Goal: Information Seeking & Learning: Learn about a topic

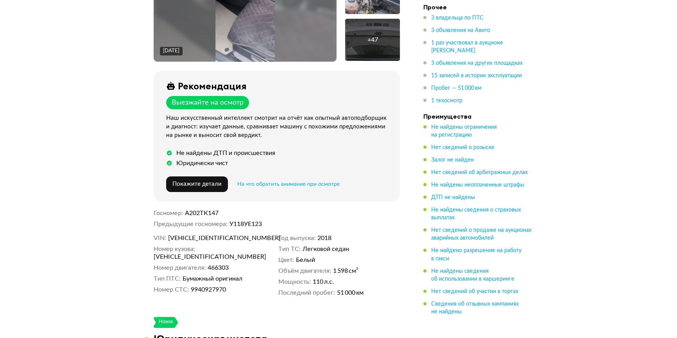
scroll to position [241, 0]
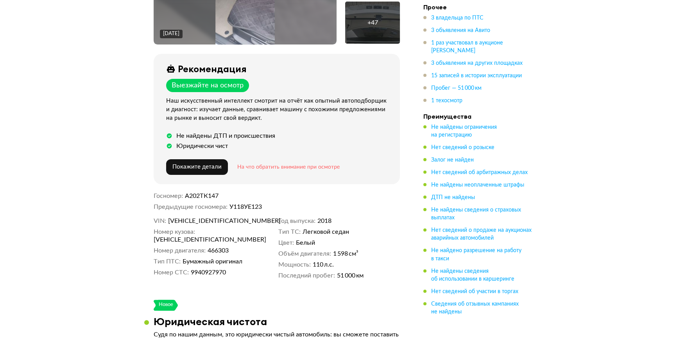
click at [278, 165] on span "На что обратить внимание при осмотре" at bounding box center [288, 167] width 102 height 5
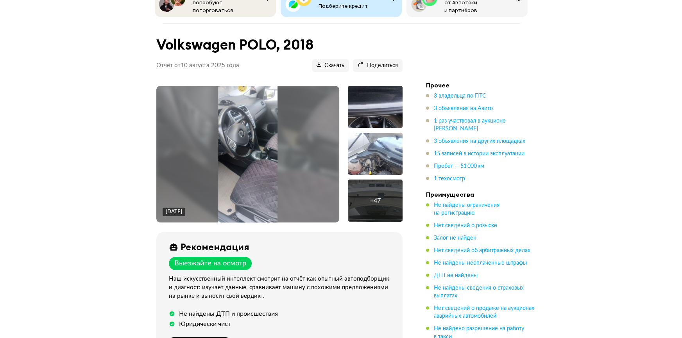
scroll to position [51, 0]
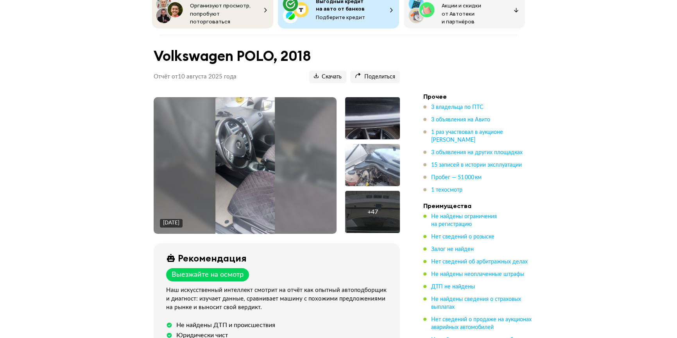
click at [238, 152] on img at bounding box center [244, 165] width 59 height 137
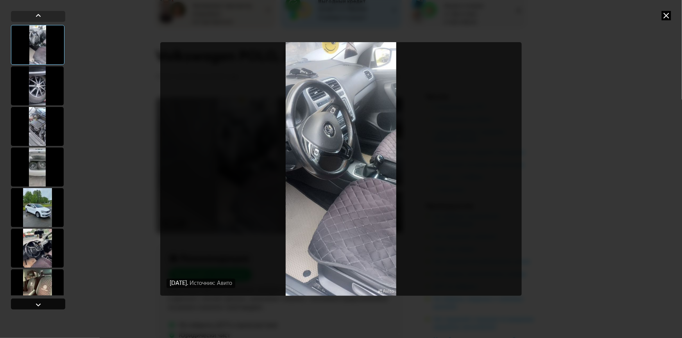
click at [37, 304] on div at bounding box center [38, 305] width 9 height 9
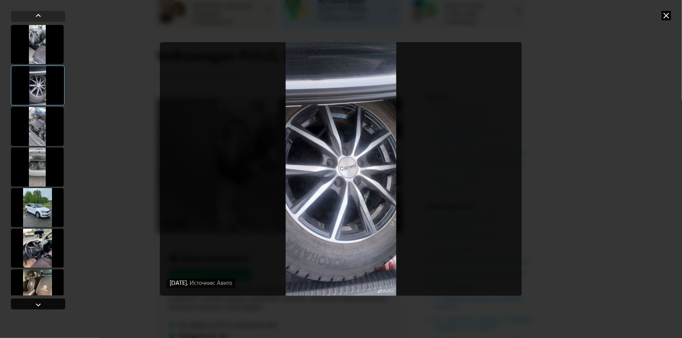
click at [37, 304] on div at bounding box center [38, 305] width 9 height 9
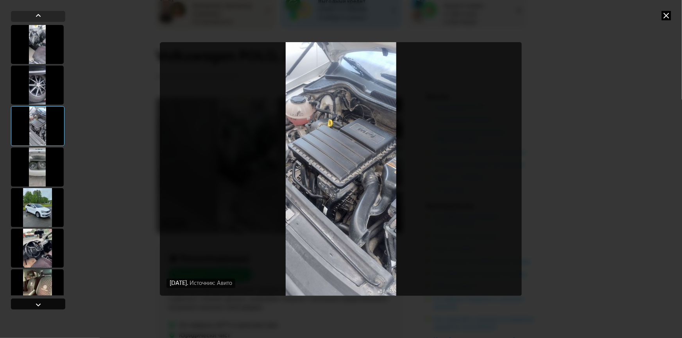
click at [37, 304] on div at bounding box center [38, 305] width 9 height 9
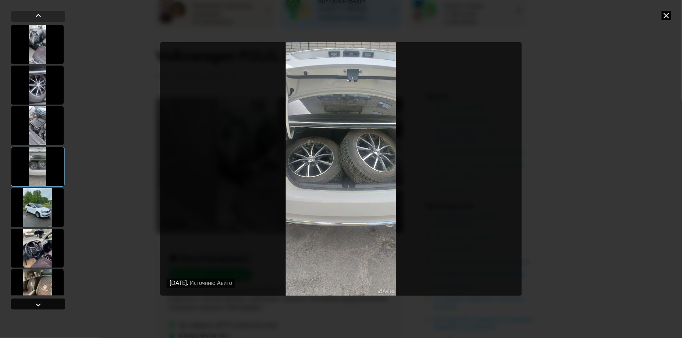
click at [37, 304] on div at bounding box center [38, 305] width 9 height 9
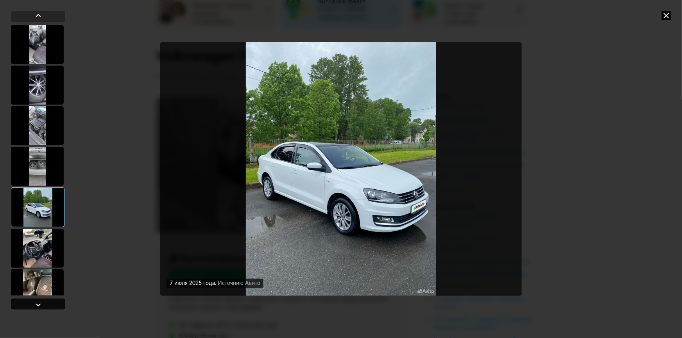
click at [37, 304] on div at bounding box center [38, 305] width 9 height 9
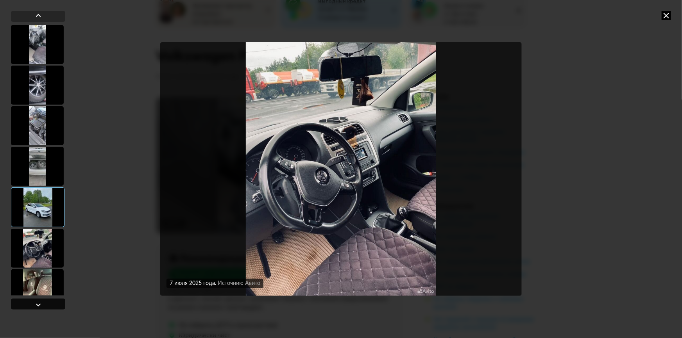
click at [37, 304] on div at bounding box center [38, 305] width 9 height 9
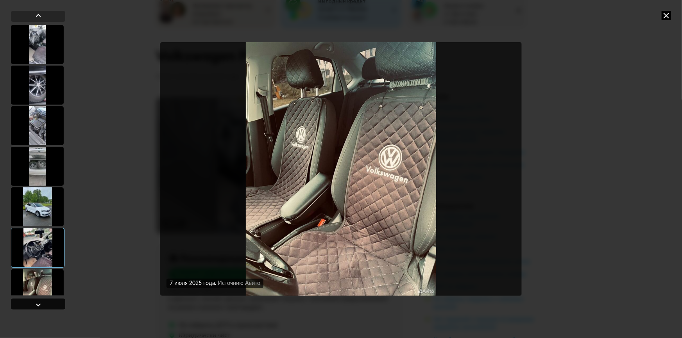
click at [37, 304] on div at bounding box center [38, 305] width 9 height 9
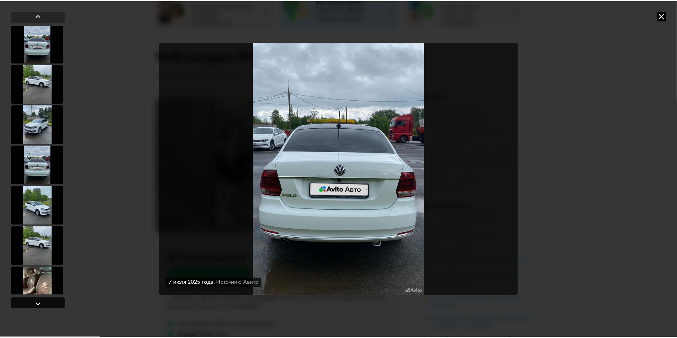
scroll to position [286, 0]
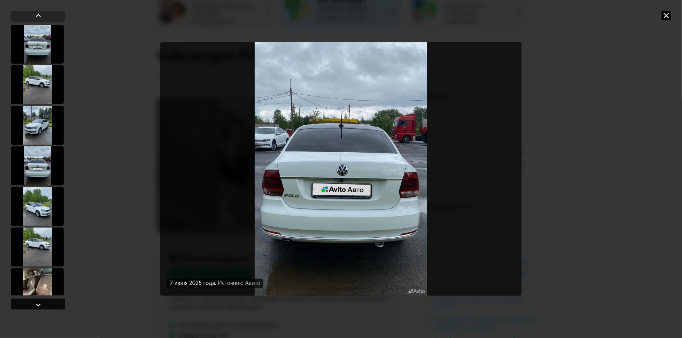
click at [37, 304] on div at bounding box center [38, 305] width 9 height 9
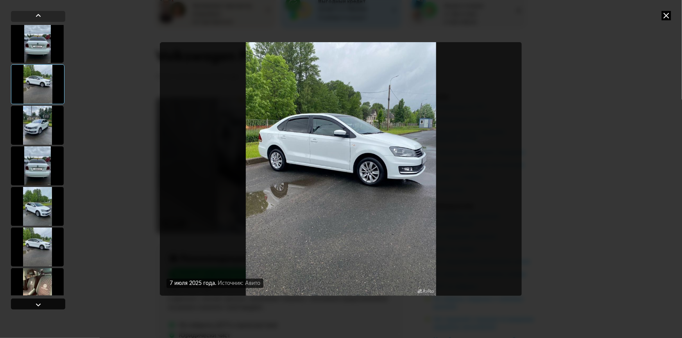
click at [37, 304] on div at bounding box center [38, 305] width 9 height 9
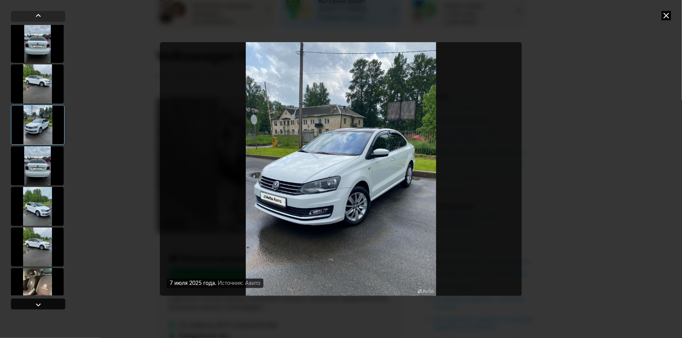
click at [37, 304] on div at bounding box center [38, 305] width 9 height 9
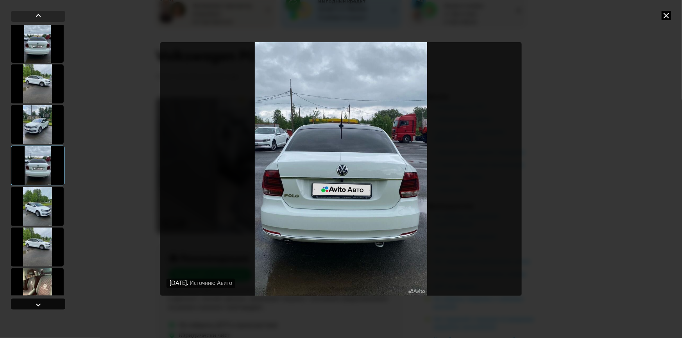
click at [37, 304] on div at bounding box center [38, 305] width 9 height 9
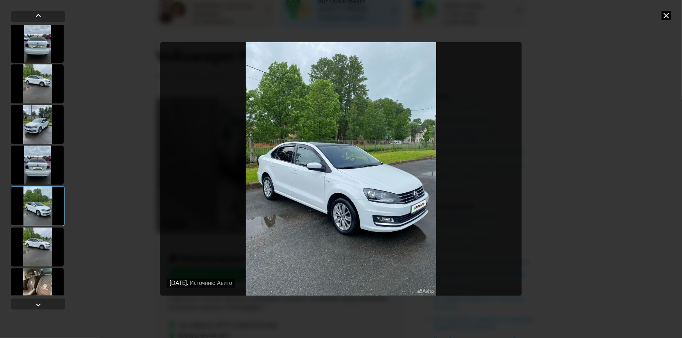
click at [669, 13] on icon at bounding box center [666, 15] width 9 height 9
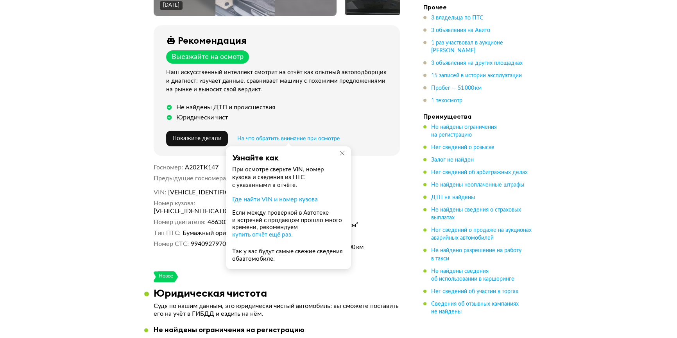
scroll to position [280, 0]
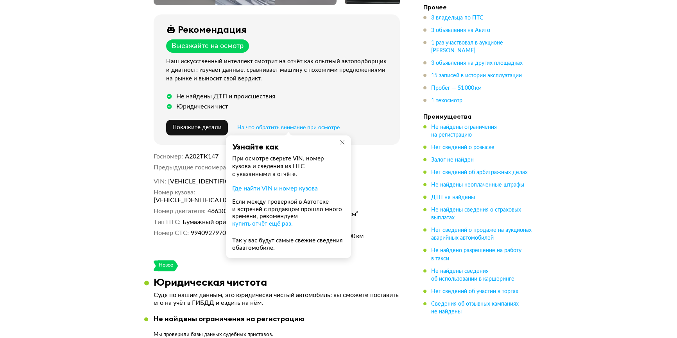
click at [343, 140] on icon at bounding box center [342, 143] width 6 height 6
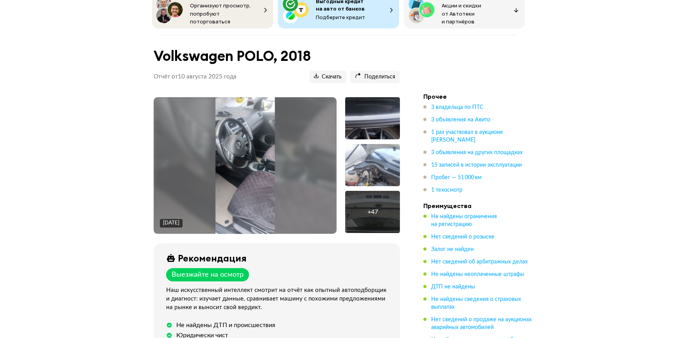
scroll to position [0, 0]
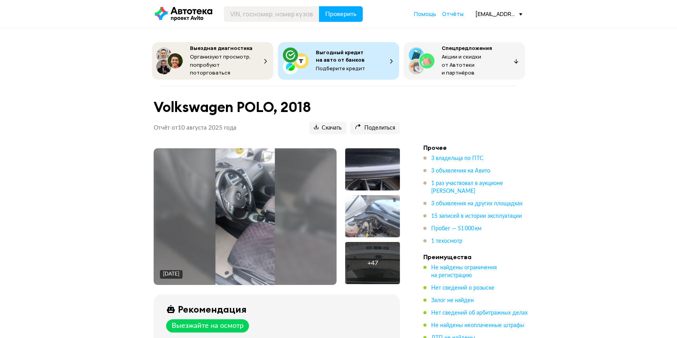
click at [366, 211] on div at bounding box center [372, 216] width 55 height 42
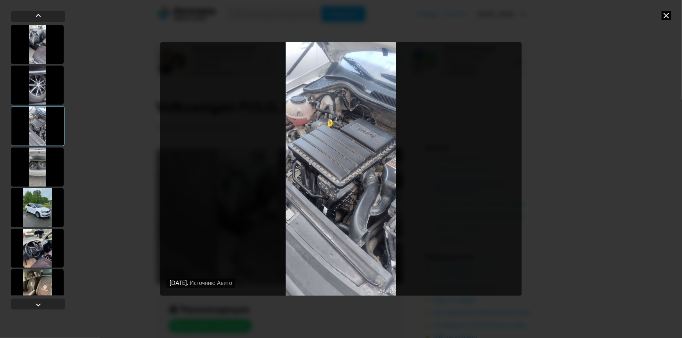
click at [340, 132] on img "Go to Slide 3" at bounding box center [340, 169] width 361 height 254
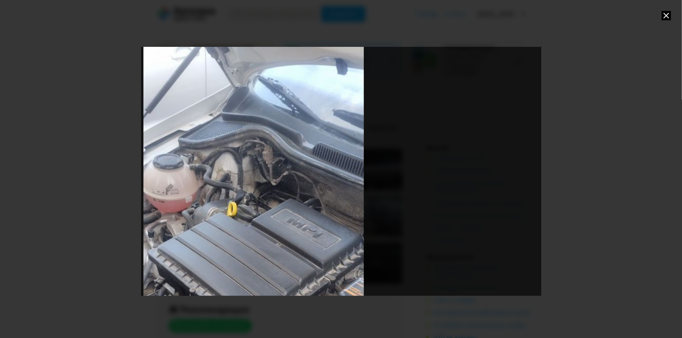
drag, startPoint x: 345, startPoint y: 167, endPoint x: 258, endPoint y: 299, distance: 158.1
click at [258, 299] on div "Go to Slide 3" at bounding box center [341, 169] width 400 height 281
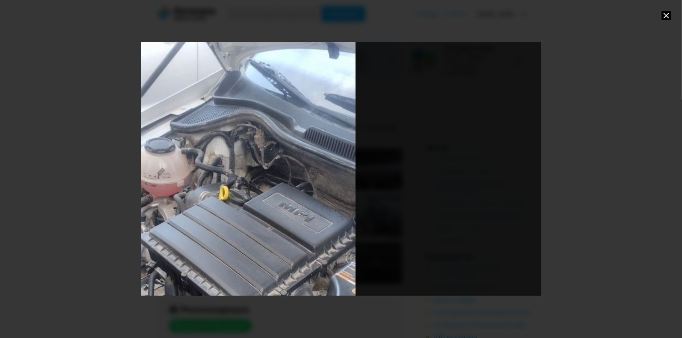
click at [664, 15] on icon at bounding box center [666, 15] width 9 height 9
